Goal: Check status: Check status

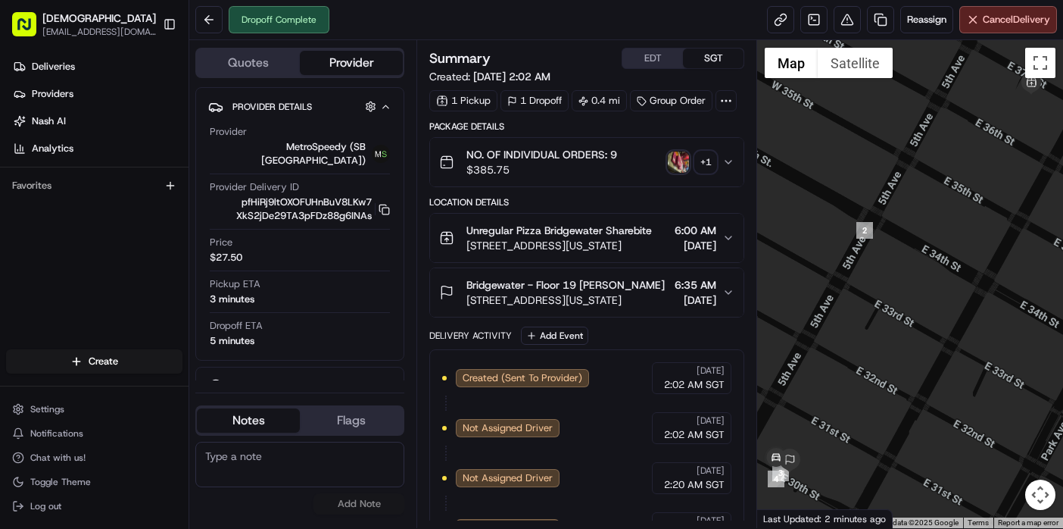
click at [438, 31] on div "Dropoff Complete Reassign Cancel Delivery" at bounding box center [626, 20] width 874 height 40
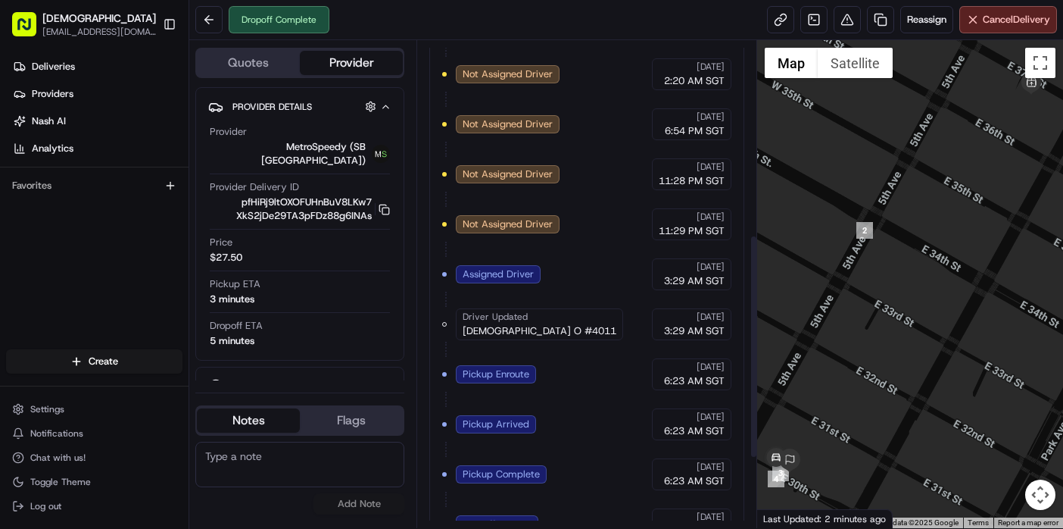
scroll to position [576, 0]
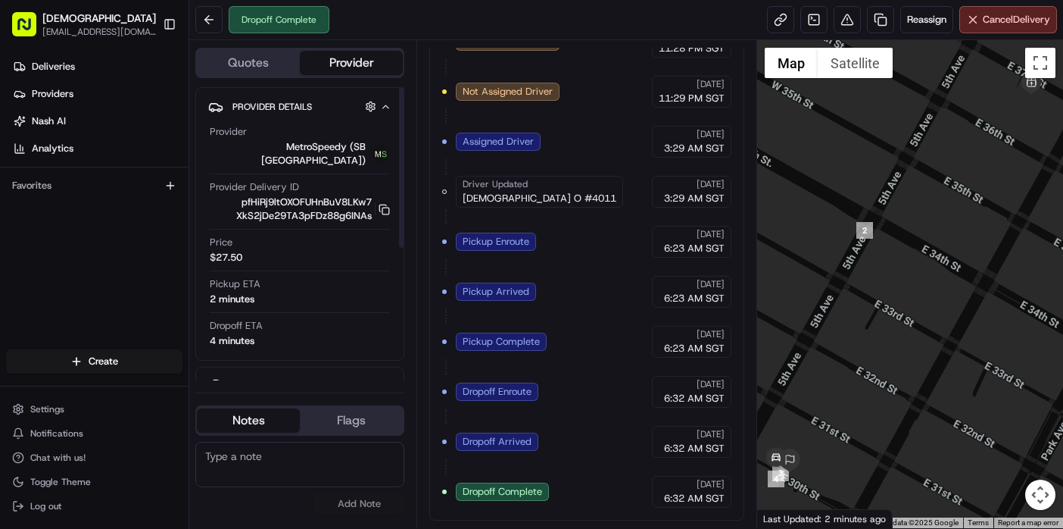
drag, startPoint x: 103, startPoint y: 283, endPoint x: 142, endPoint y: 210, distance: 83.4
click at [103, 283] on div "Deliveries Providers Nash AI Analytics Favorites" at bounding box center [94, 203] width 189 height 310
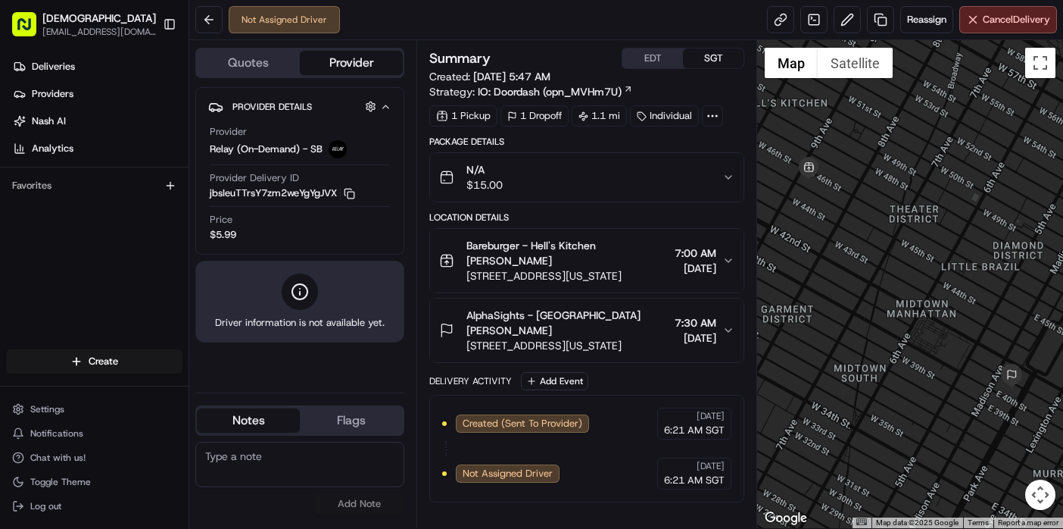
click at [105, 252] on div "Deliveries Providers Nash AI Analytics Favorites" at bounding box center [94, 203] width 189 height 310
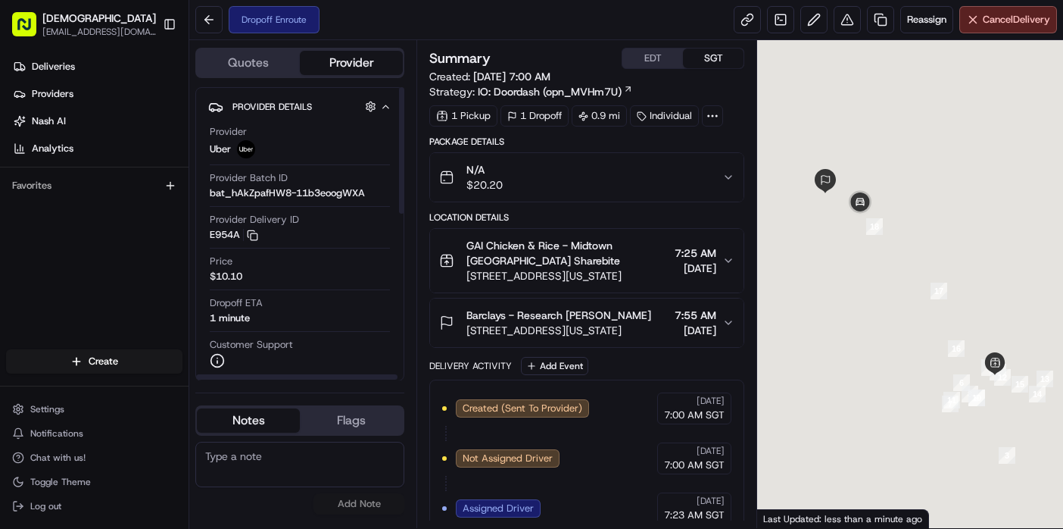
click at [173, 254] on div "Deliveries Providers [PERSON_NAME] Analytics Favorites" at bounding box center [94, 203] width 189 height 310
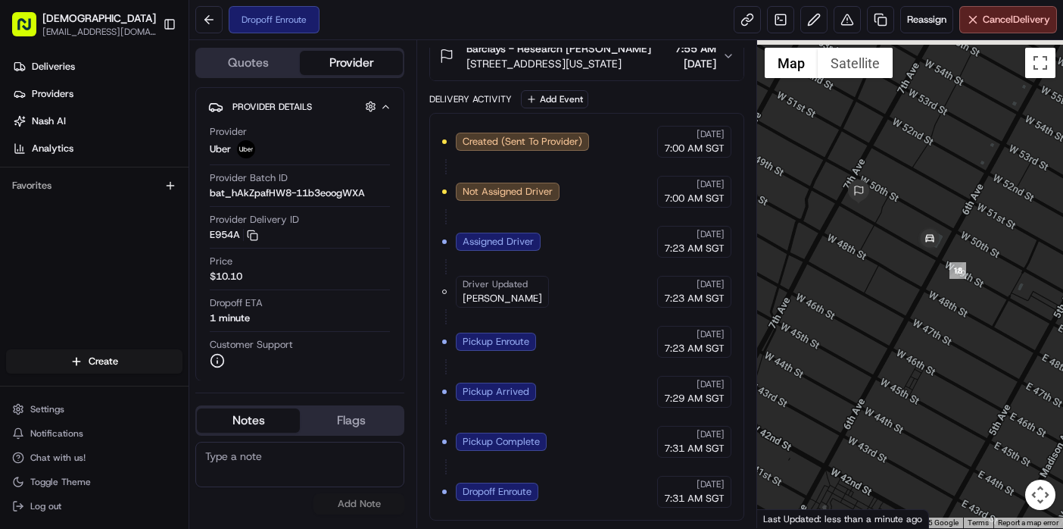
drag, startPoint x: 848, startPoint y: 195, endPoint x: 897, endPoint y: 276, distance: 95.5
click at [897, 276] on div at bounding box center [910, 284] width 306 height 488
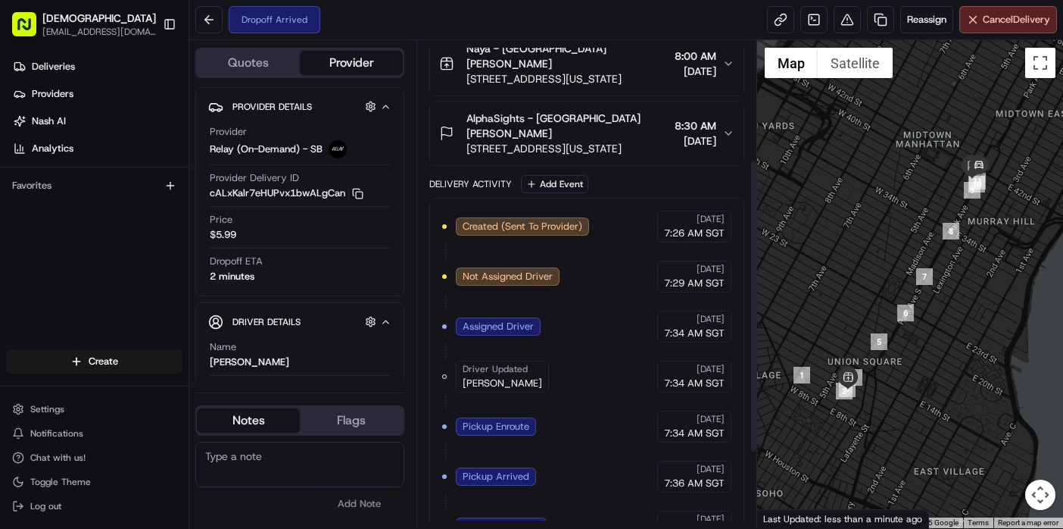
scroll to position [323, 0]
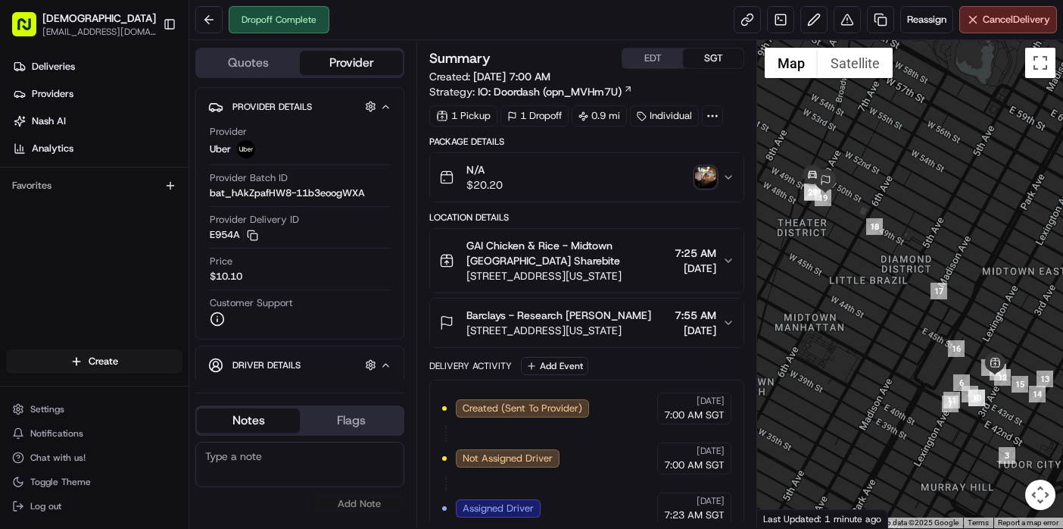
click at [707, 176] on img "button" at bounding box center [705, 177] width 21 height 21
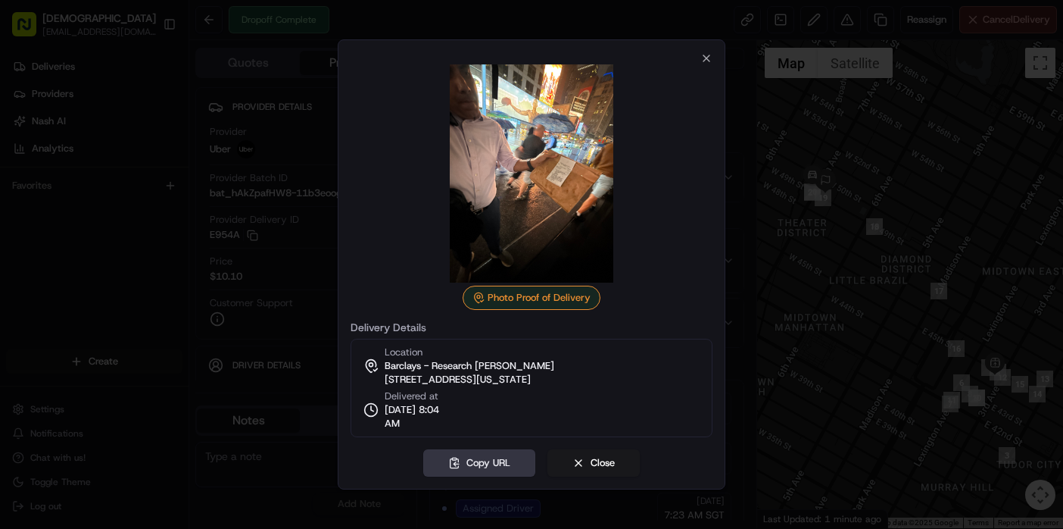
click at [480, 470] on button "Copy URL" at bounding box center [479, 462] width 112 height 27
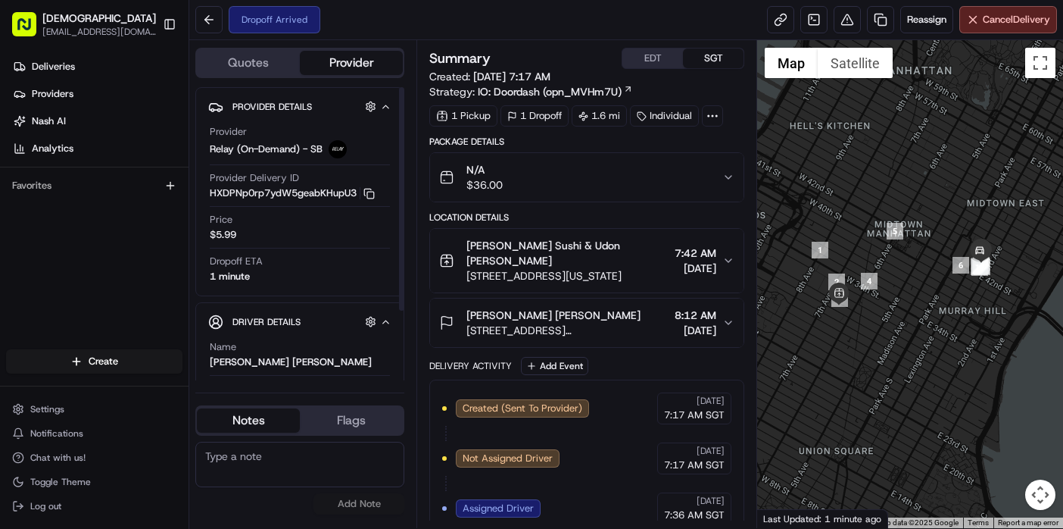
click at [53, 295] on div "Deliveries Providers [PERSON_NAME] Analytics Favorites" at bounding box center [94, 203] width 189 height 310
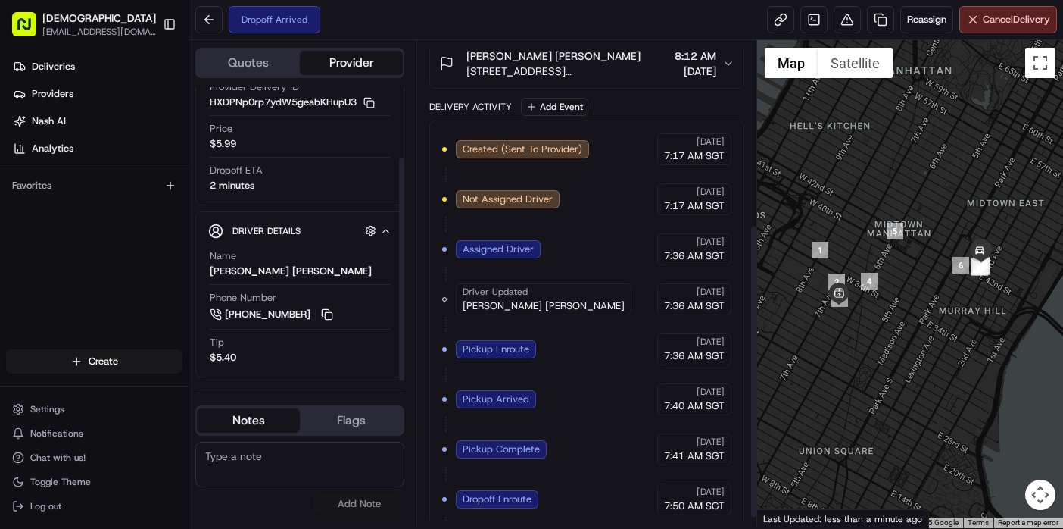
scroll to position [303, 0]
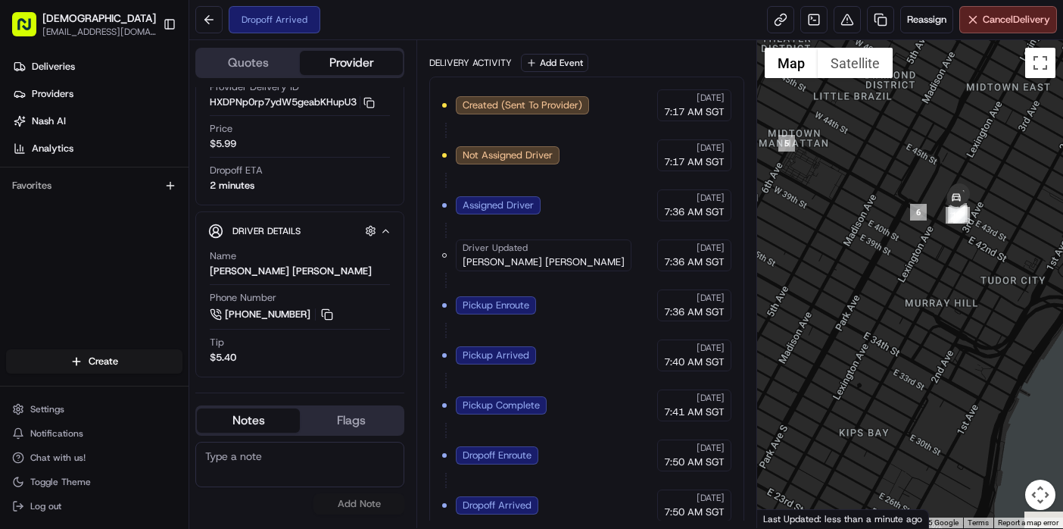
drag, startPoint x: 862, startPoint y: 254, endPoint x: 785, endPoint y: 321, distance: 101.5
click at [772, 327] on div at bounding box center [910, 284] width 306 height 488
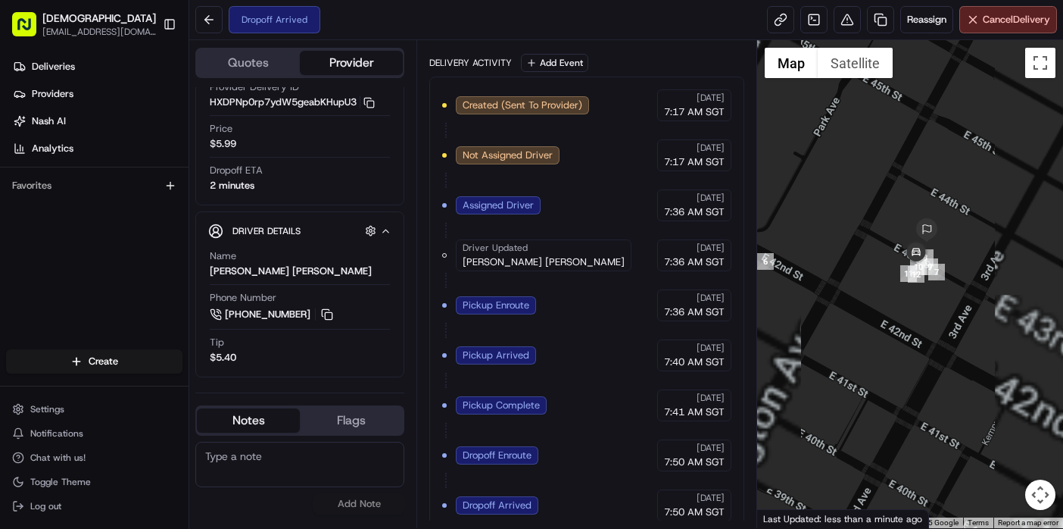
drag, startPoint x: 1004, startPoint y: 156, endPoint x: 925, endPoint y: 353, distance: 212.4
click at [925, 353] on div at bounding box center [910, 284] width 306 height 488
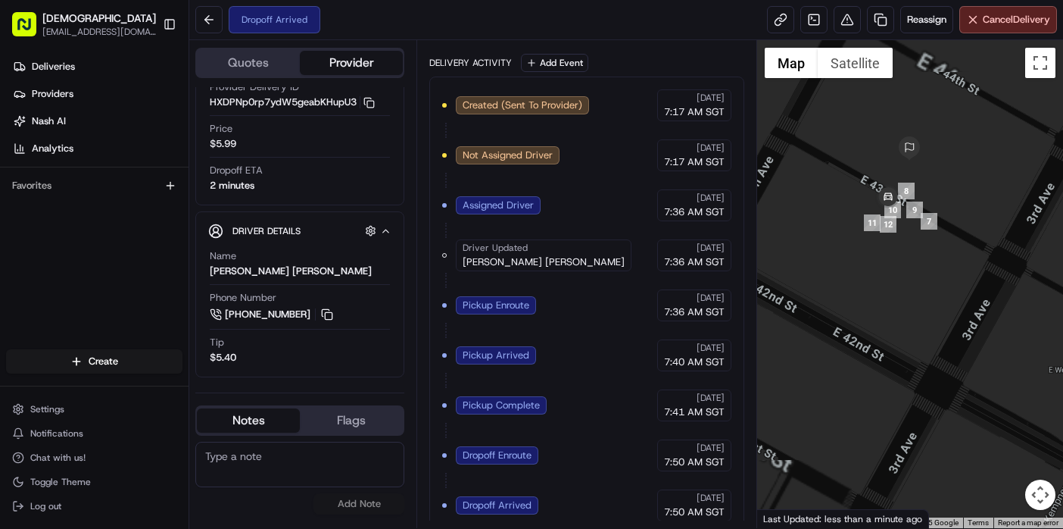
drag, startPoint x: 970, startPoint y: 182, endPoint x: 970, endPoint y: 213, distance: 31.1
click at [970, 213] on div at bounding box center [910, 284] width 306 height 488
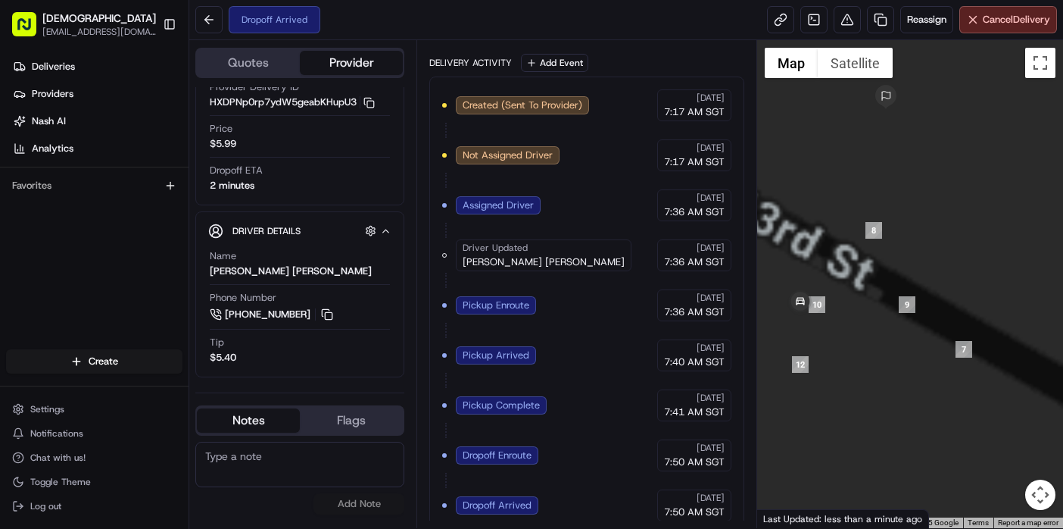
drag, startPoint x: 942, startPoint y: 207, endPoint x: 1030, endPoint y: 207, distance: 87.9
click at [1030, 207] on div at bounding box center [910, 284] width 306 height 488
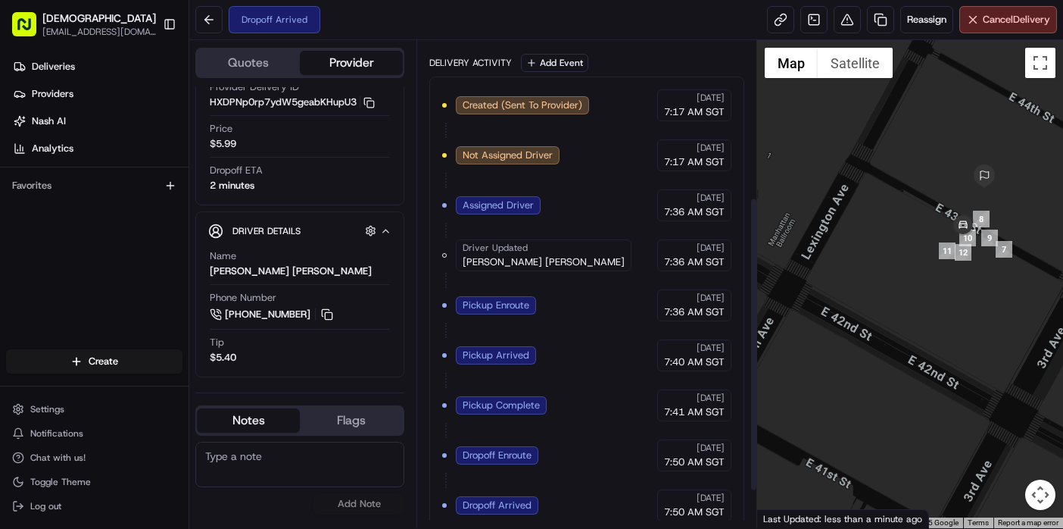
scroll to position [0, 0]
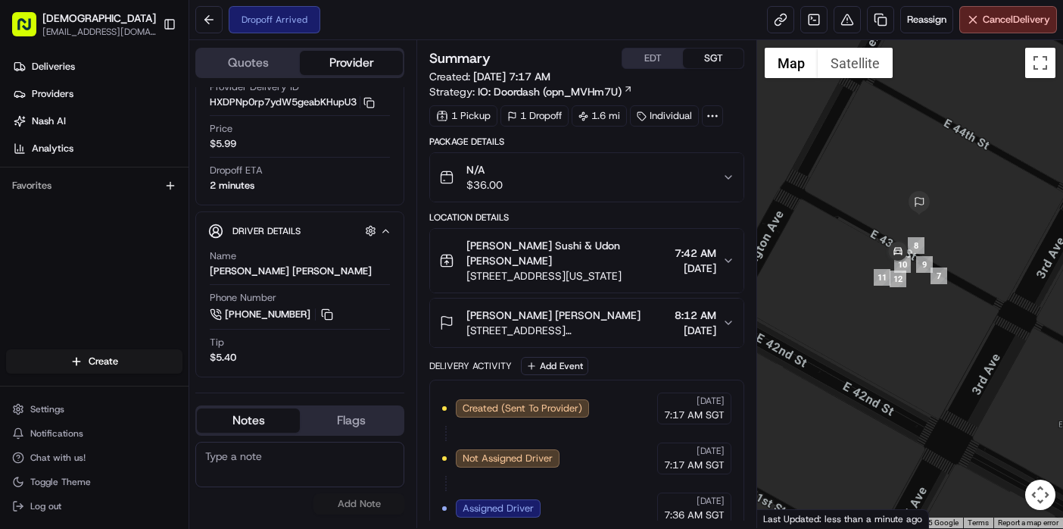
drag, startPoint x: 985, startPoint y: 307, endPoint x: 916, endPoint y: 334, distance: 74.1
click at [916, 334] on div at bounding box center [910, 284] width 306 height 488
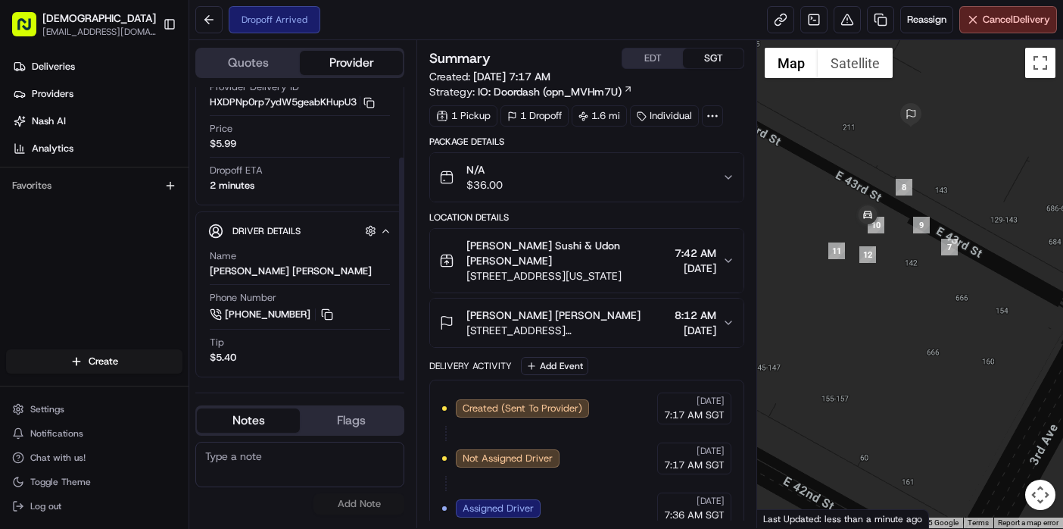
click at [118, 261] on div "Deliveries Providers Nash AI Analytics Favorites" at bounding box center [94, 203] width 189 height 310
click at [88, 264] on div "Deliveries Providers Nash AI Analytics Favorites" at bounding box center [94, 203] width 189 height 310
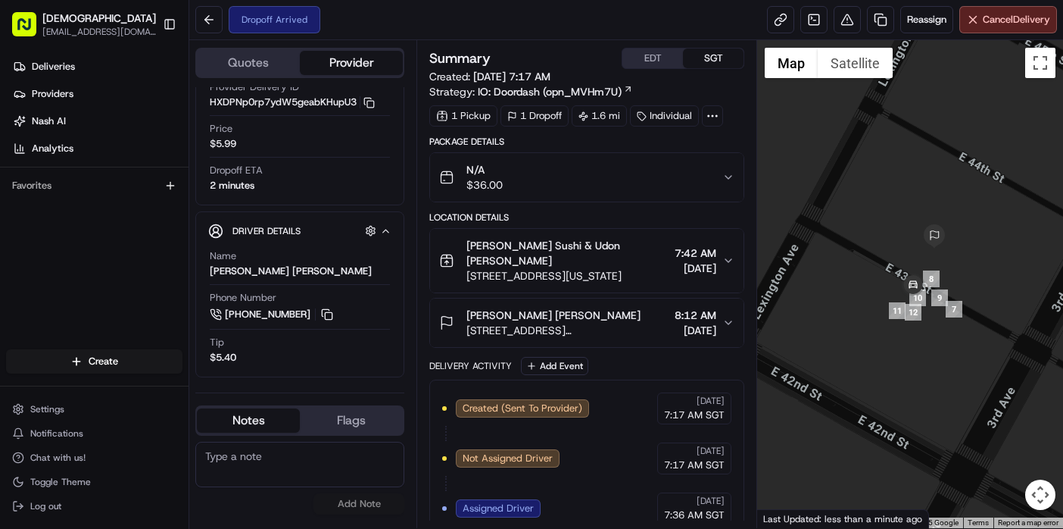
drag, startPoint x: 871, startPoint y: 346, endPoint x: 889, endPoint y: 346, distance: 18.2
click at [889, 346] on div at bounding box center [910, 284] width 306 height 488
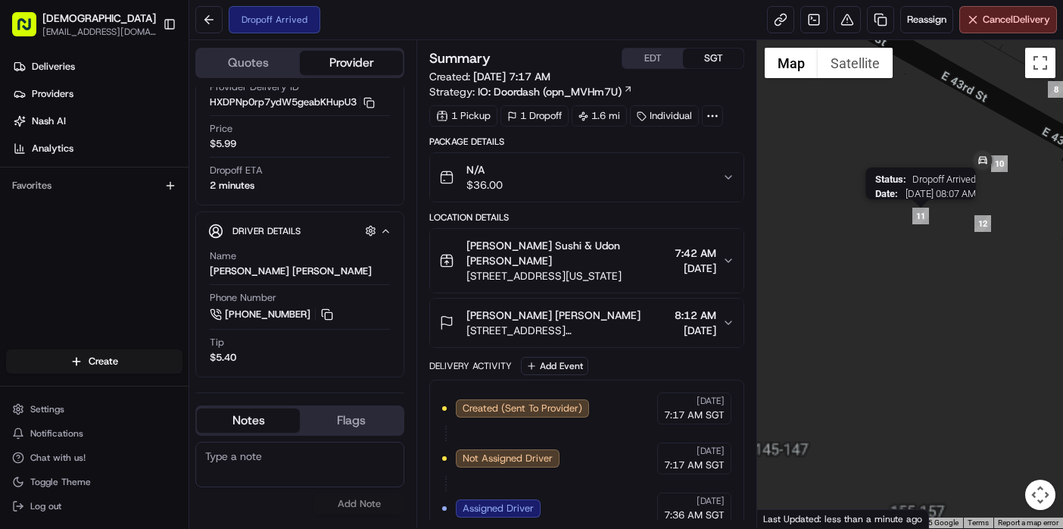
drag, startPoint x: 927, startPoint y: 210, endPoint x: 874, endPoint y: 292, distance: 98.1
click at [913, 224] on img "11" at bounding box center [921, 216] width 17 height 17
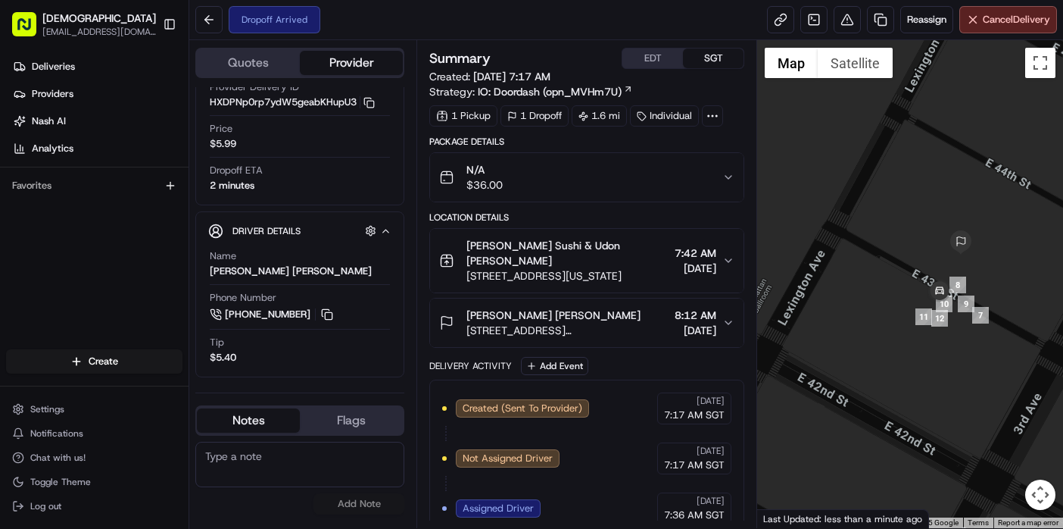
drag, startPoint x: 862, startPoint y: 423, endPoint x: 922, endPoint y: 374, distance: 77.0
click at [922, 374] on div at bounding box center [910, 284] width 306 height 488
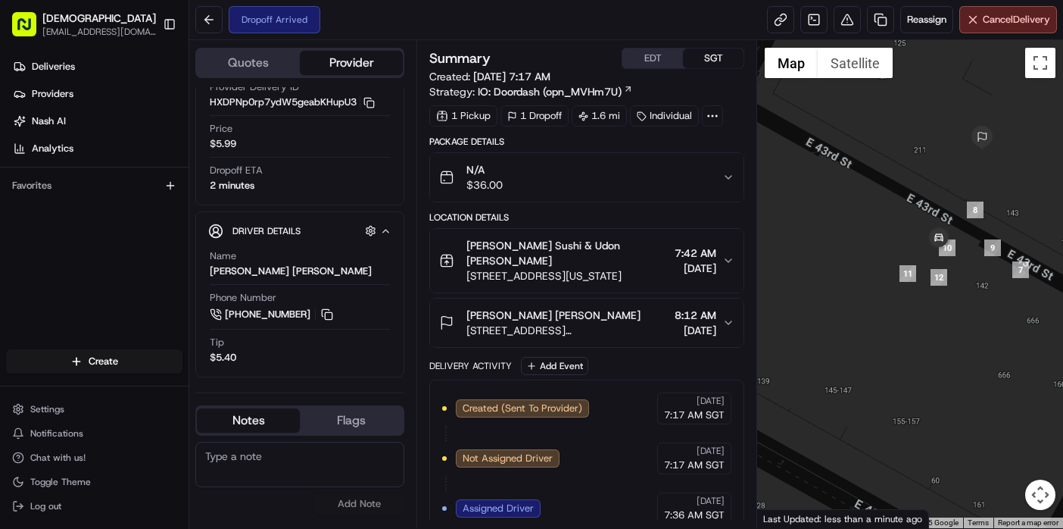
drag, startPoint x: 903, startPoint y: 194, endPoint x: 868, endPoint y: 228, distance: 48.7
click at [868, 228] on div at bounding box center [910, 284] width 306 height 488
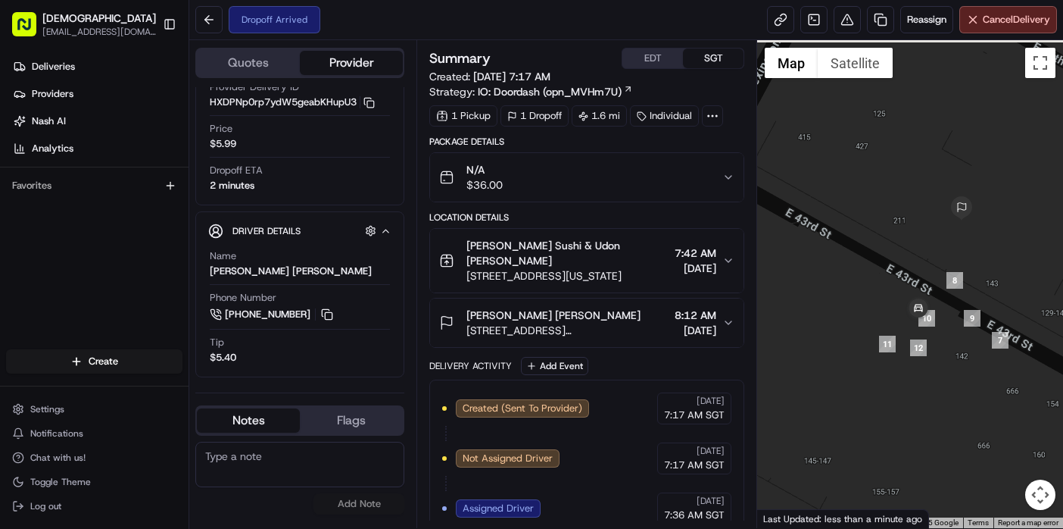
drag, startPoint x: 868, startPoint y: 228, endPoint x: 861, endPoint y: 279, distance: 51.9
click at [861, 279] on div at bounding box center [910, 284] width 306 height 488
click at [83, 276] on div "Deliveries Providers Nash AI Analytics Favorites" at bounding box center [94, 203] width 189 height 310
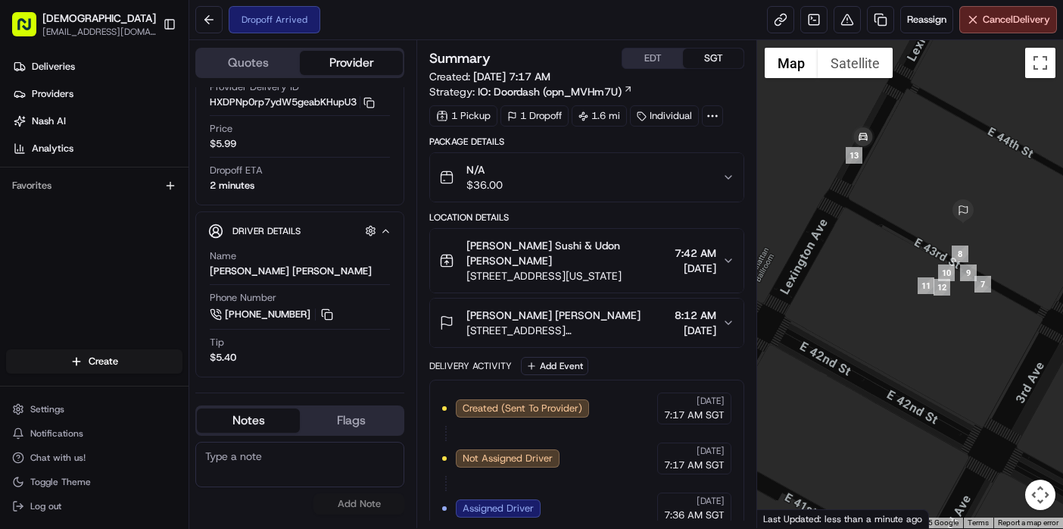
drag, startPoint x: 912, startPoint y: 183, endPoint x: 891, endPoint y: 270, distance: 89.5
click at [891, 270] on div at bounding box center [910, 284] width 306 height 488
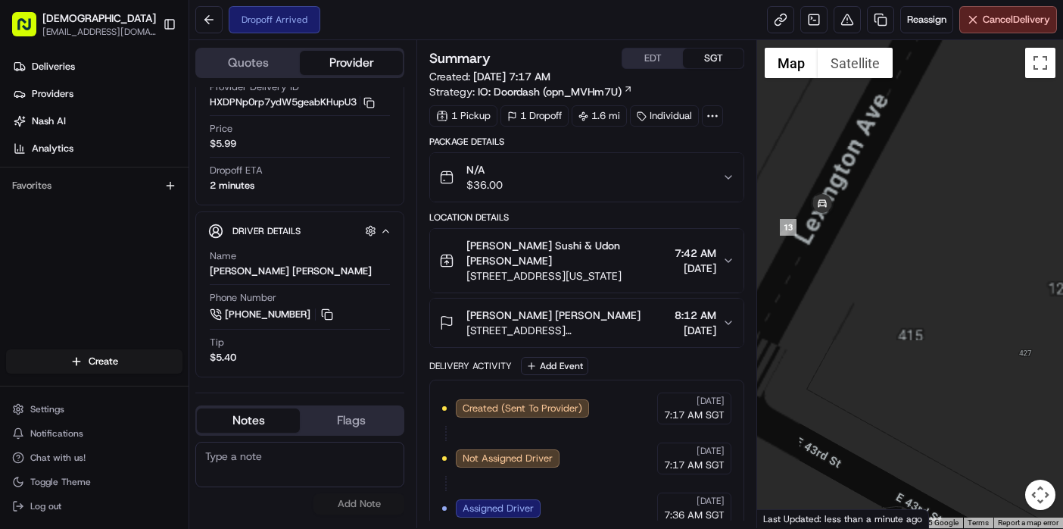
drag, startPoint x: 865, startPoint y: 183, endPoint x: 891, endPoint y: 224, distance: 49.4
click at [891, 224] on div at bounding box center [910, 284] width 306 height 488
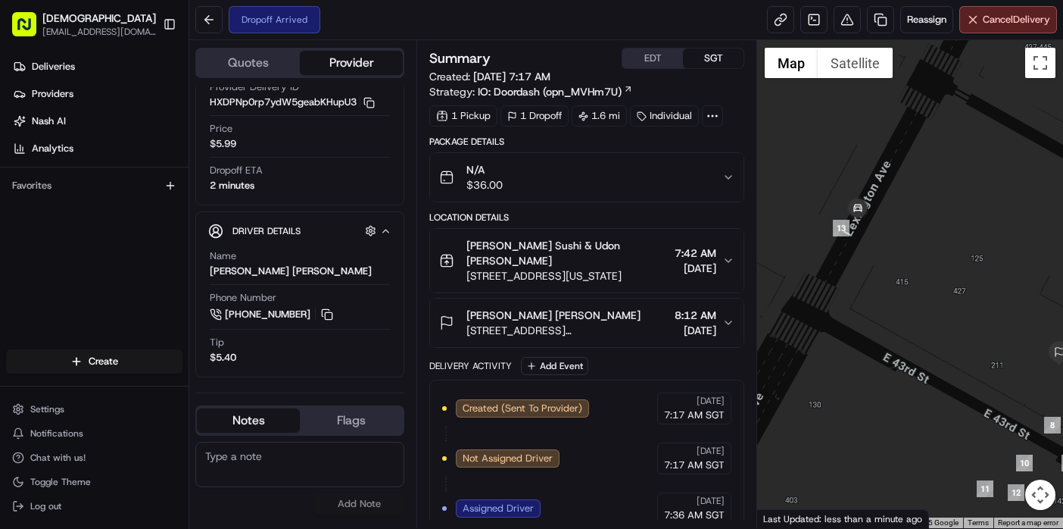
click at [907, 425] on div at bounding box center [910, 284] width 306 height 488
click at [55, 250] on div "Deliveries Providers Nash AI Analytics Favorites" at bounding box center [94, 203] width 189 height 310
click at [111, 261] on div "Deliveries Providers Nash AI Analytics Favorites" at bounding box center [94, 203] width 189 height 310
click at [125, 273] on div "Deliveries Providers Nash AI Analytics Favorites" at bounding box center [94, 203] width 189 height 310
click at [715, 185] on img "button" at bounding box center [705, 177] width 21 height 21
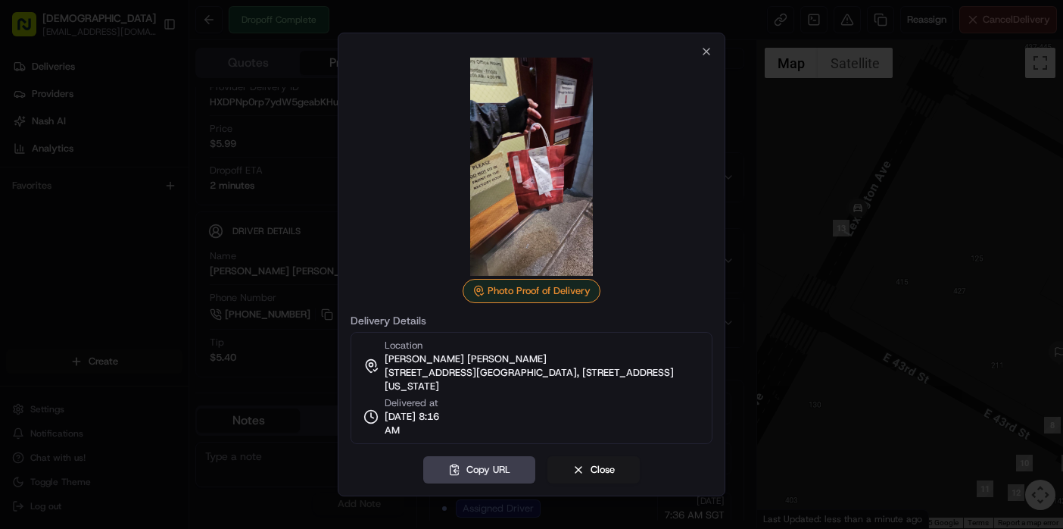
click at [127, 247] on div at bounding box center [531, 264] width 1063 height 529
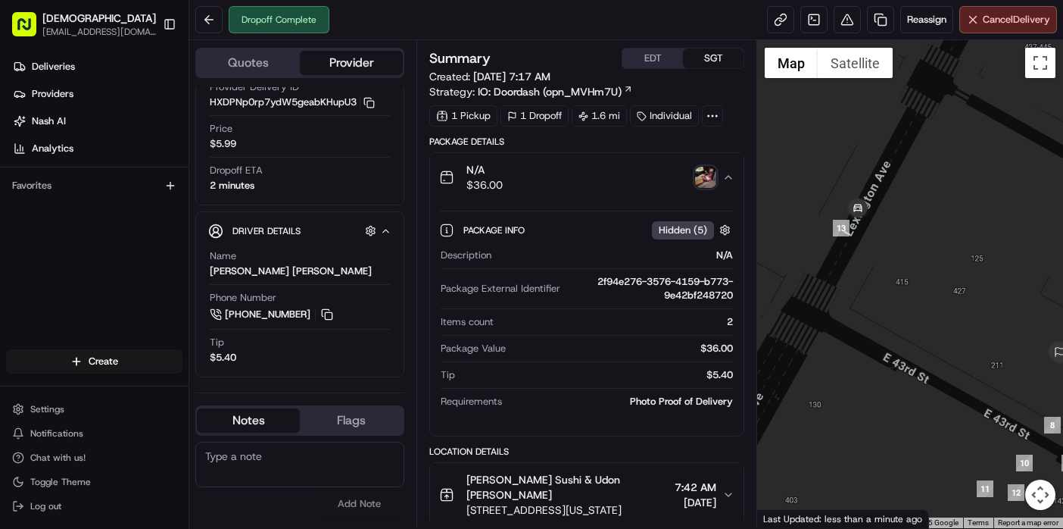
click at [691, 176] on div "N/A $36.00" at bounding box center [580, 177] width 283 height 30
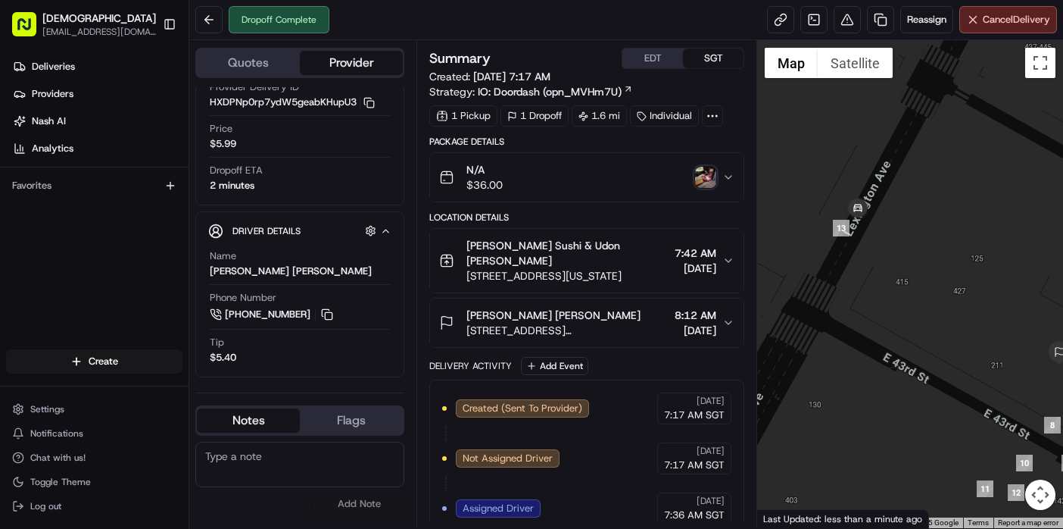
click at [698, 176] on img "button" at bounding box center [705, 177] width 21 height 21
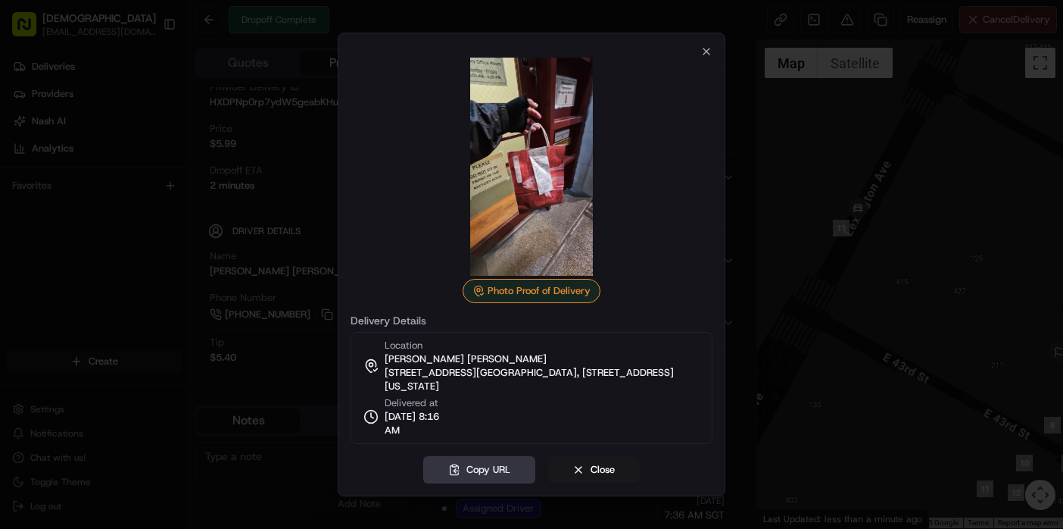
click at [470, 471] on button "Copy URL" at bounding box center [479, 469] width 112 height 27
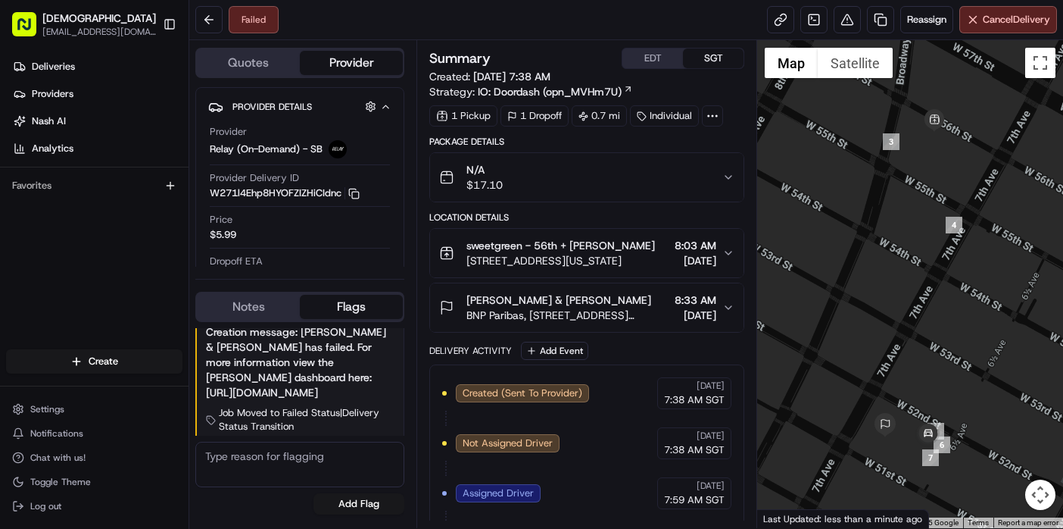
click at [510, 3] on div "Failed Reassign Cancel Delivery" at bounding box center [626, 20] width 874 height 40
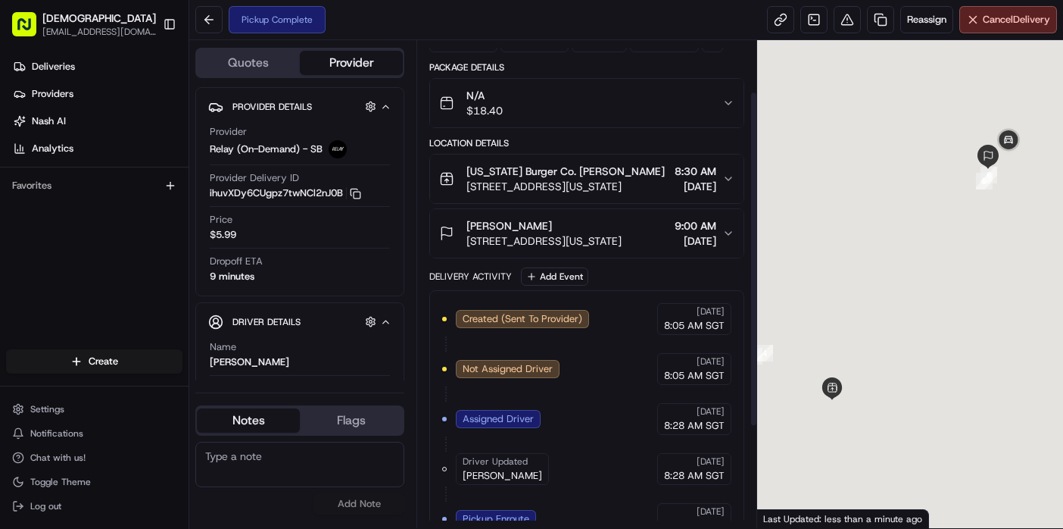
scroll to position [222, 0]
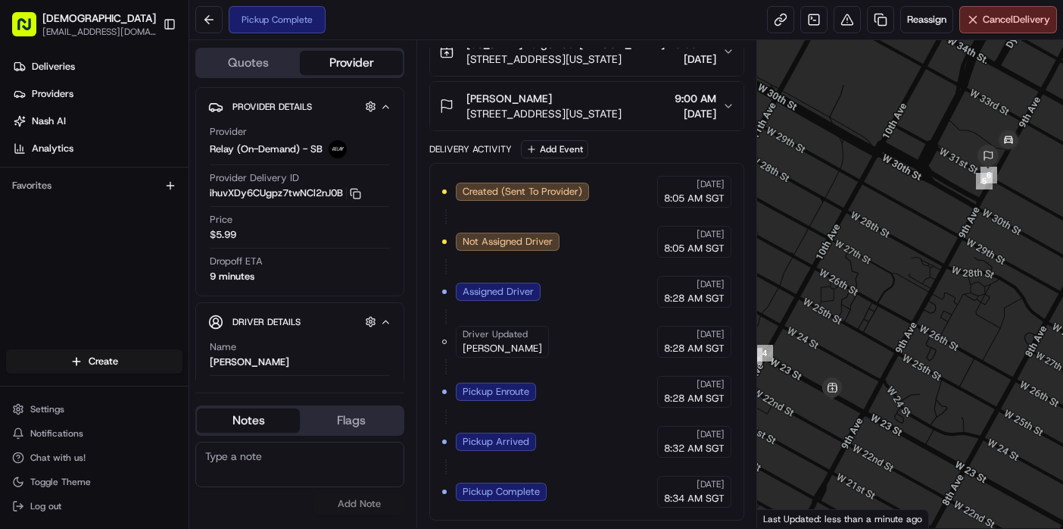
click at [579, 343] on div "Created (Sent To Provider) Relay (On-Demand) - SB [DATE] 8:05 AM SGT Not Assign…" at bounding box center [586, 342] width 289 height 332
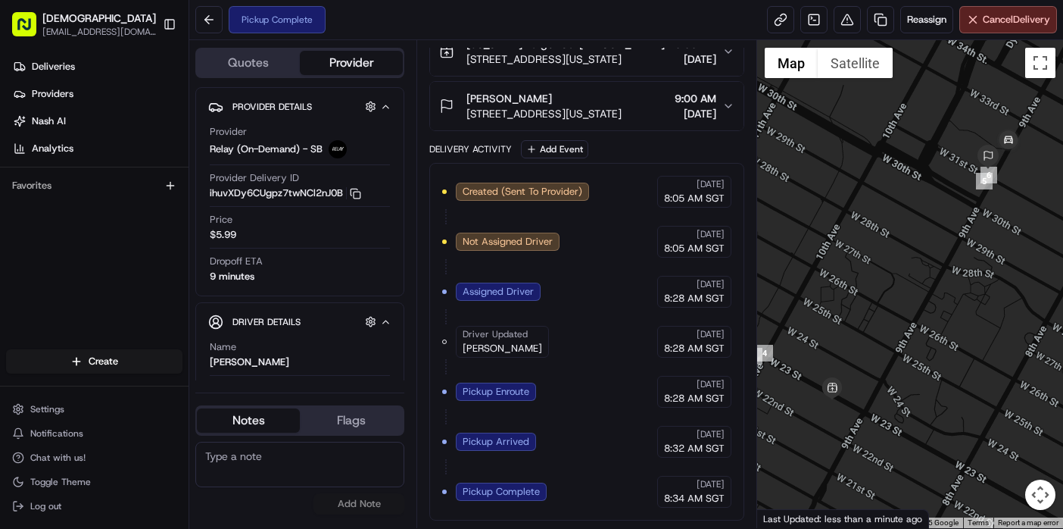
scroll to position [0, 0]
